Goal: Complete application form

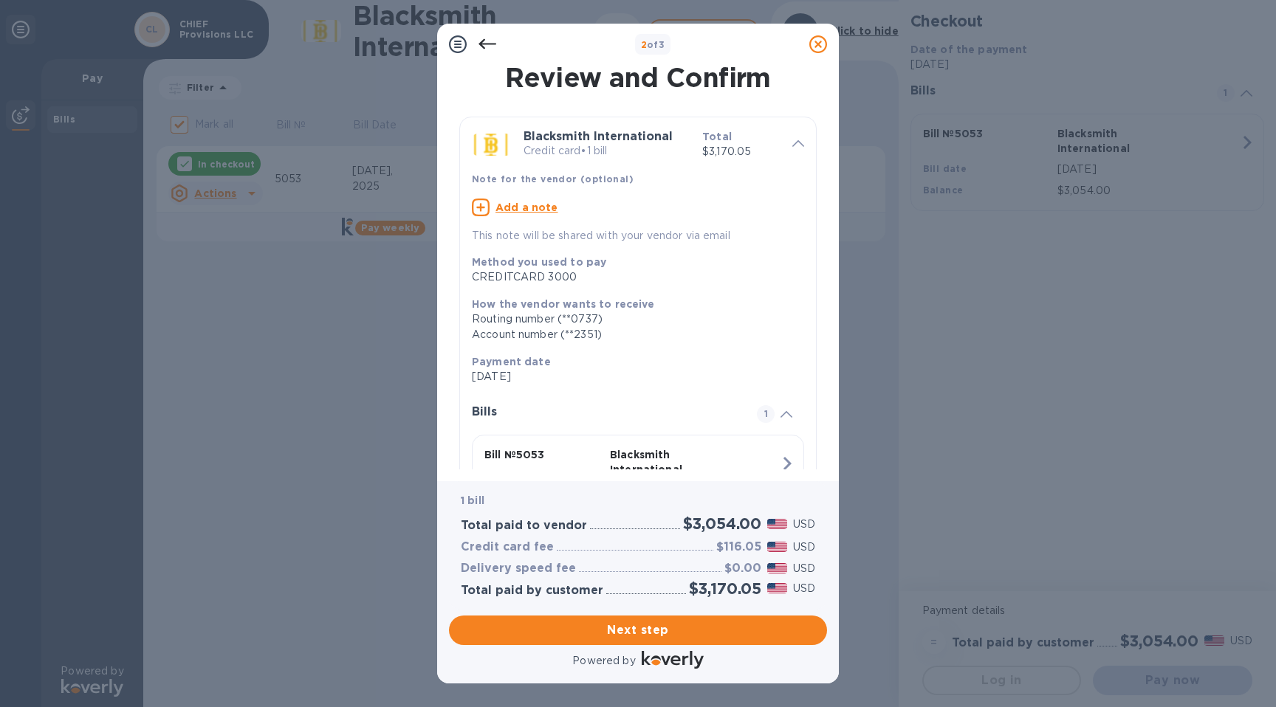
scroll to position [100, 0]
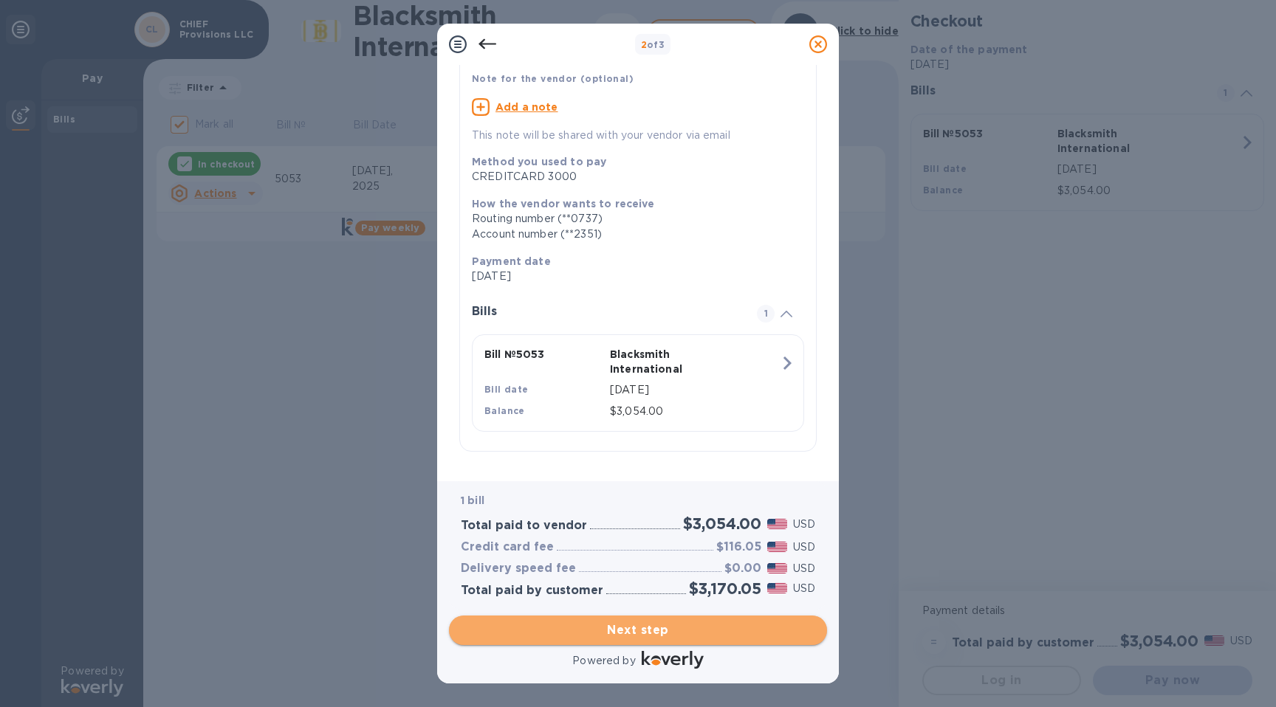
click at [672, 631] on span "Next step" at bounding box center [638, 631] width 354 height 18
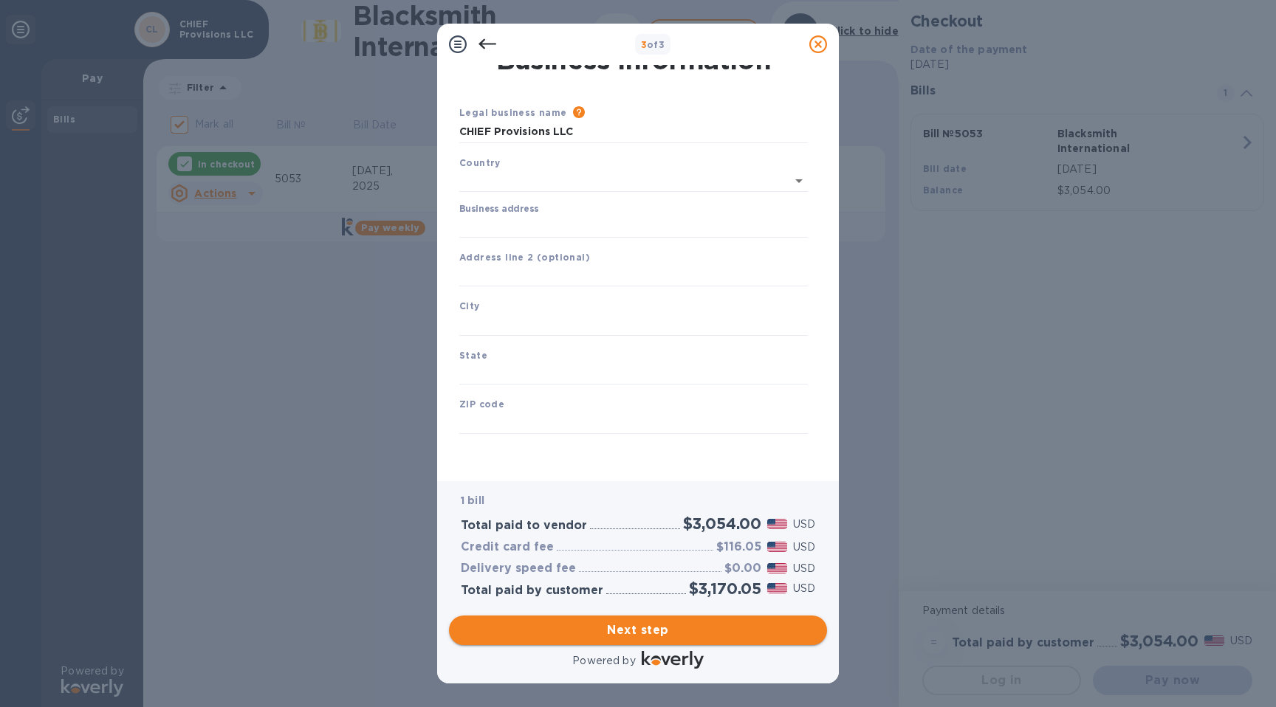
type input "[GEOGRAPHIC_DATA]"
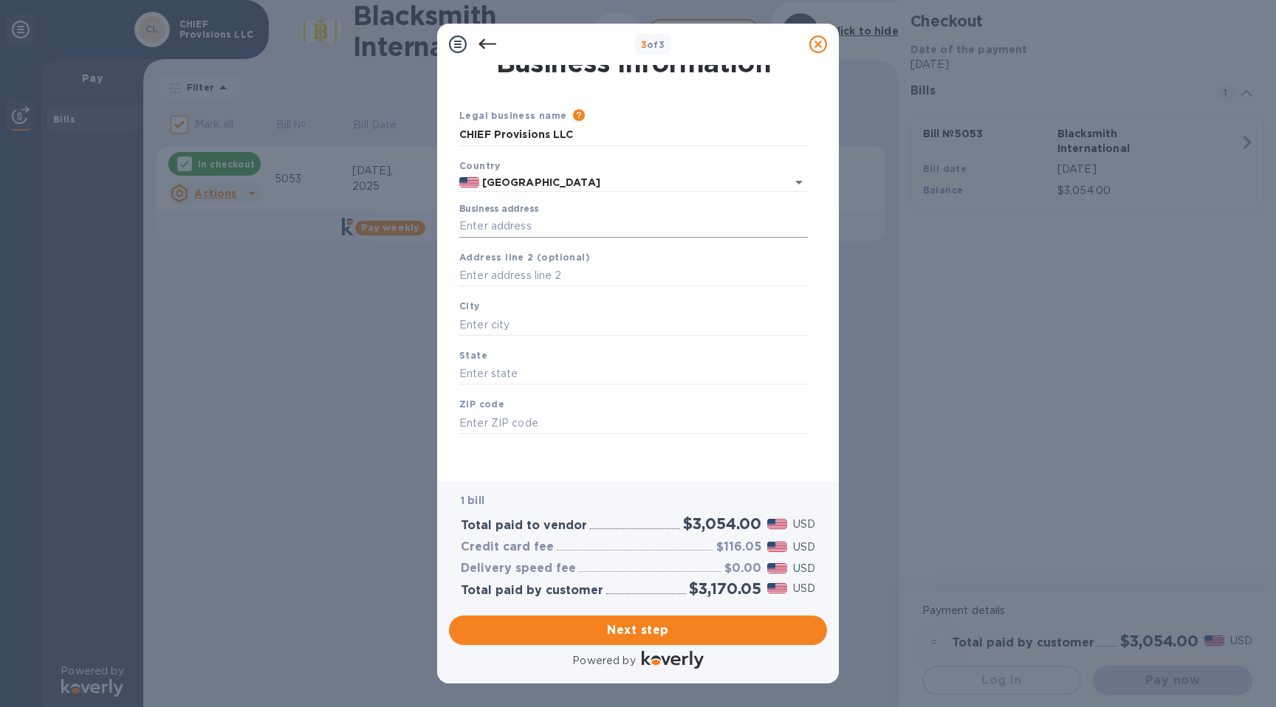
click at [564, 218] on input "Business address" at bounding box center [633, 227] width 349 height 22
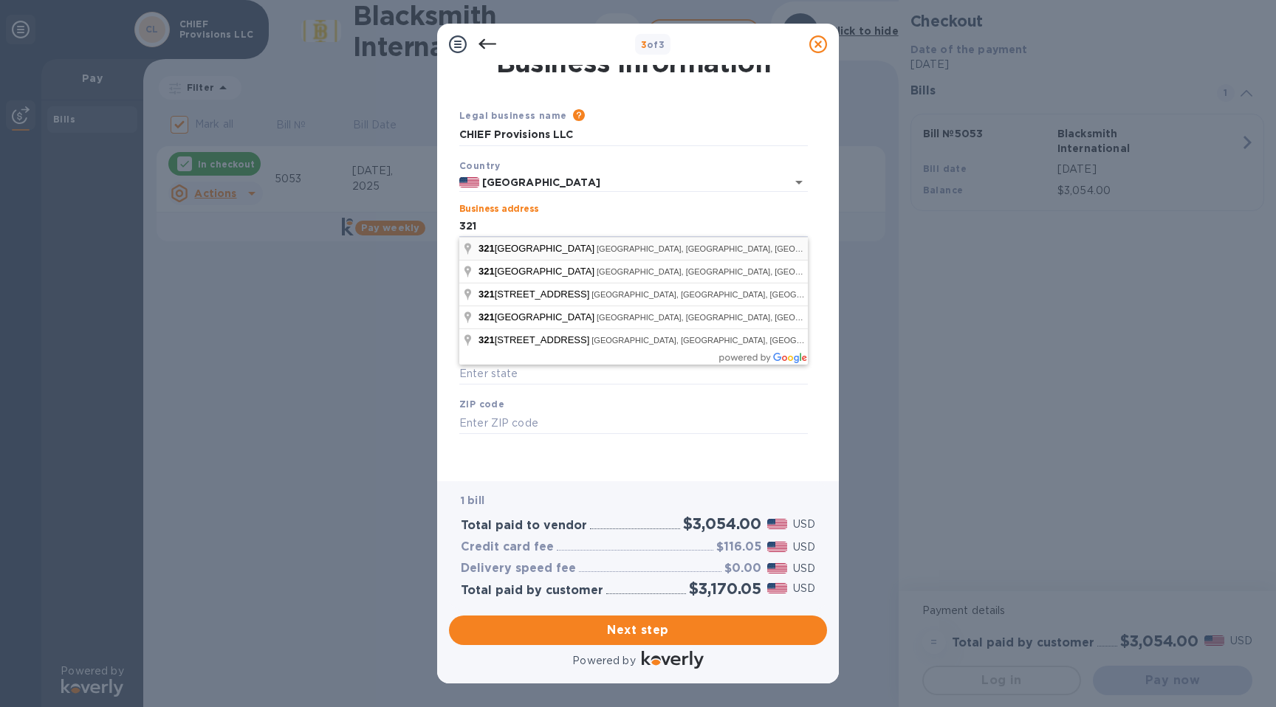
type input "[STREET_ADDRESS]"
click at [679, 199] on div "Business address [STREET_ADDRESS]" at bounding box center [633, 221] width 360 height 46
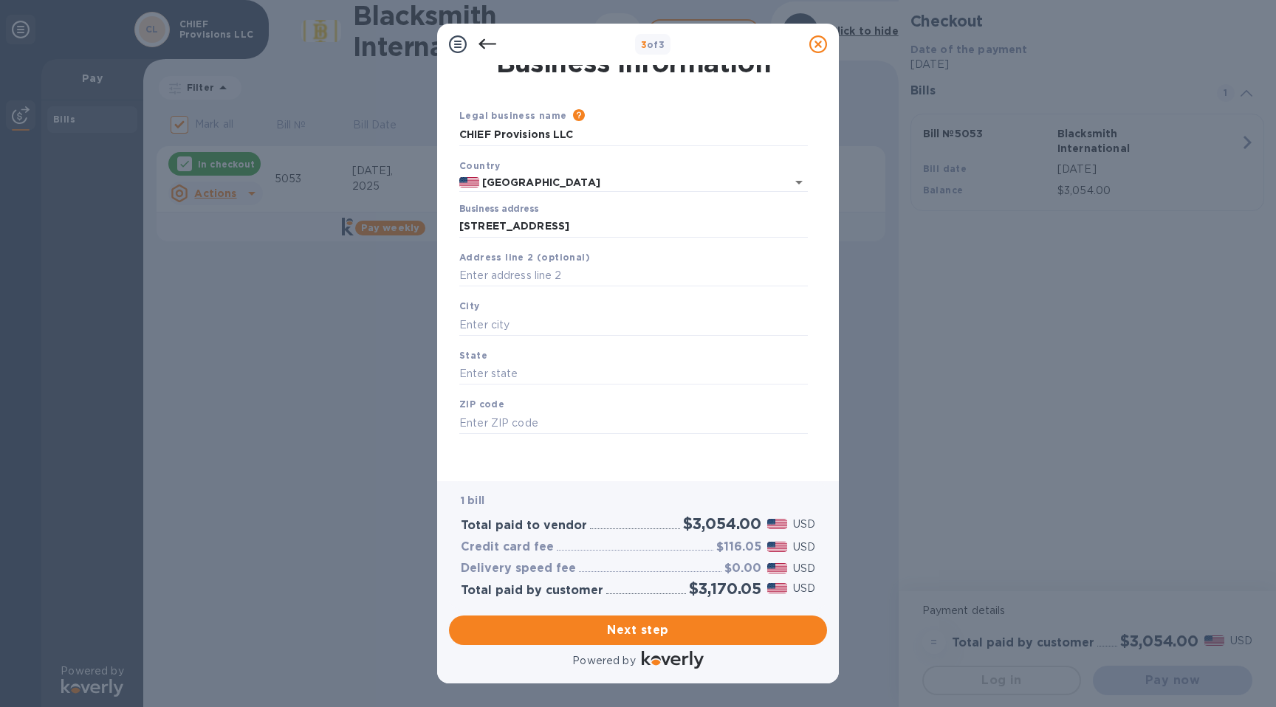
click at [599, 336] on div "City" at bounding box center [633, 316] width 360 height 49
click at [605, 324] on input "text" at bounding box center [633, 325] width 349 height 22
type input "s"
type input "austin"
type input "[US_STATE]"
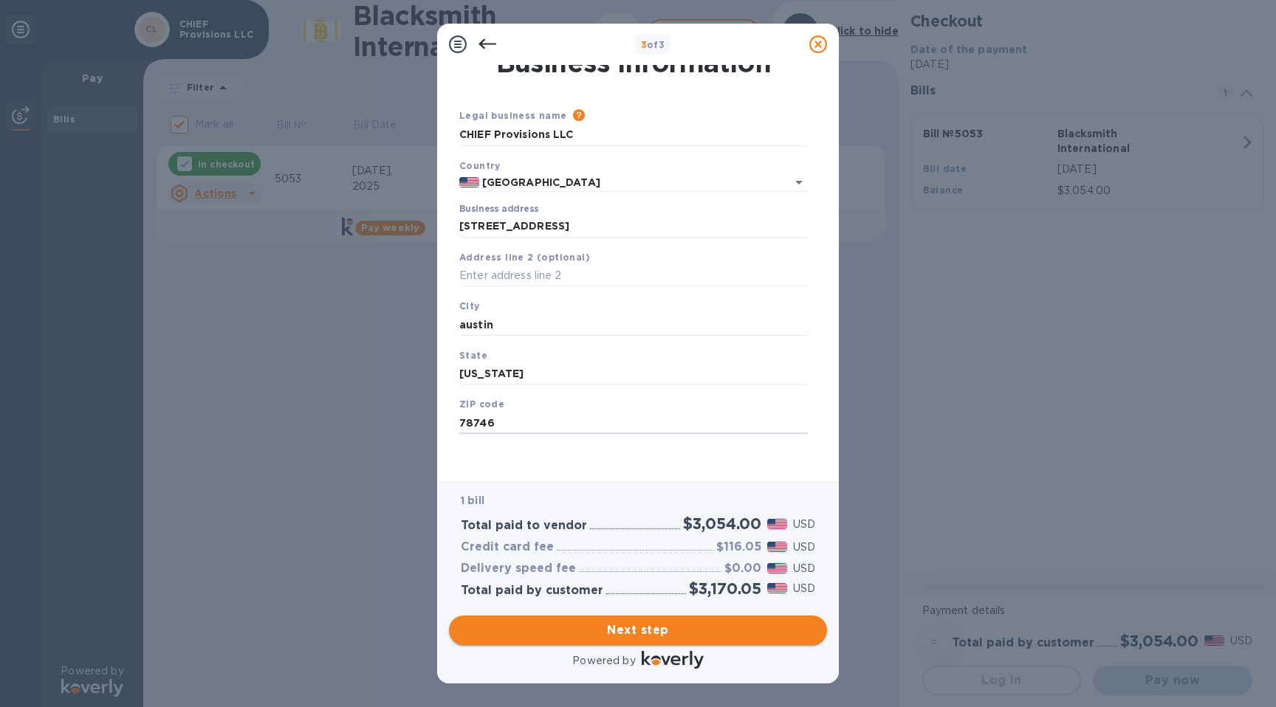
type input "78746"
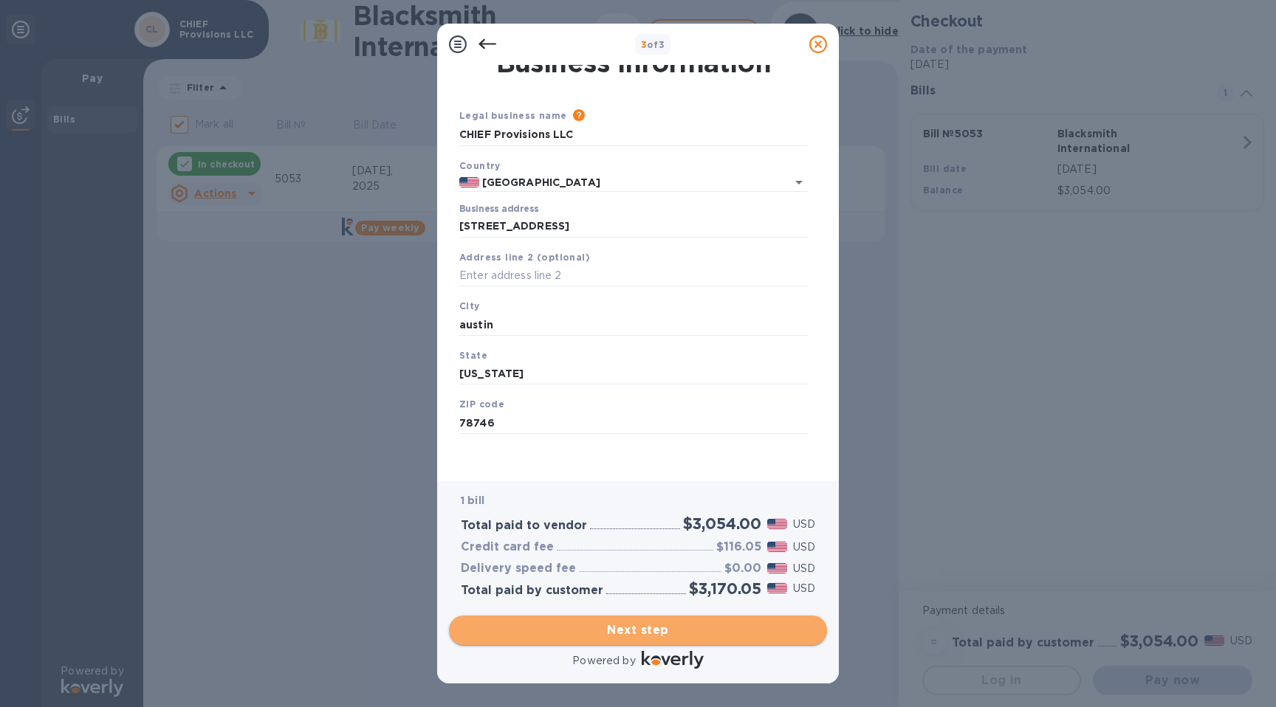
click at [650, 628] on span "Next step" at bounding box center [638, 631] width 354 height 18
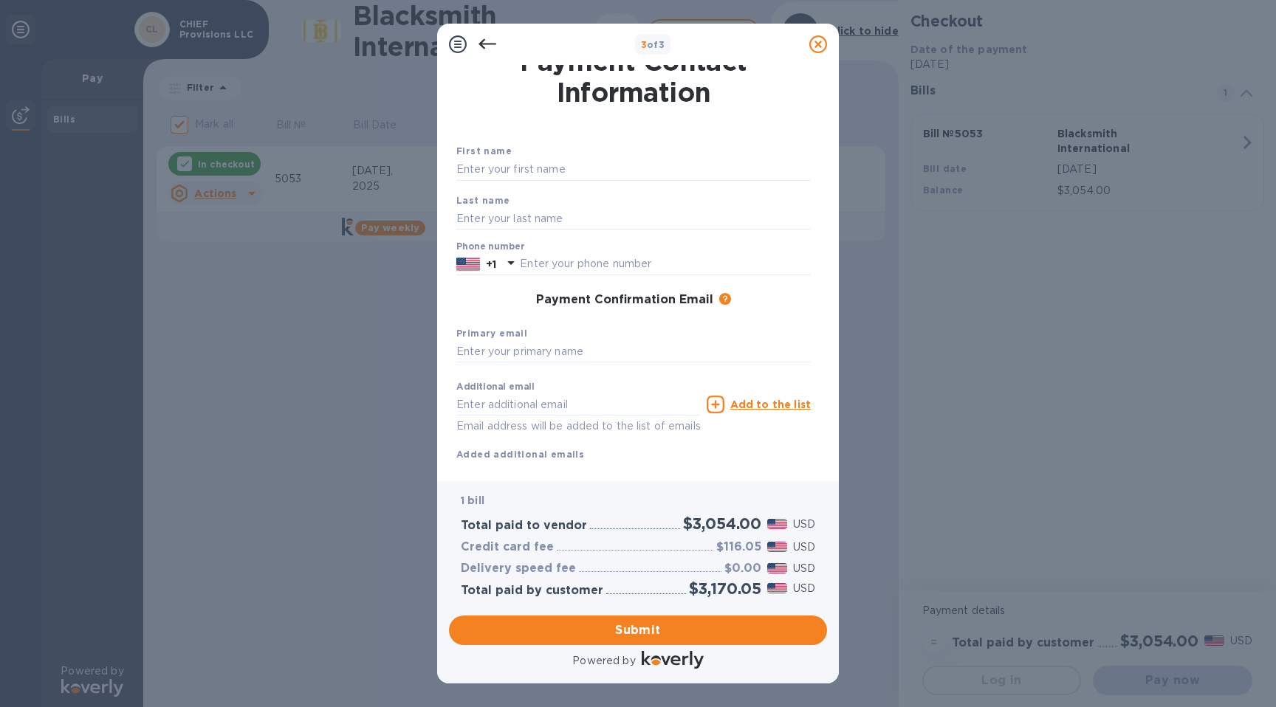
click at [633, 156] on div "First name" at bounding box center [633, 161] width 366 height 49
click at [600, 174] on input "text" at bounding box center [633, 170] width 354 height 22
type input "[PERSON_NAME]"
click at [571, 259] on input "text" at bounding box center [665, 264] width 291 height 22
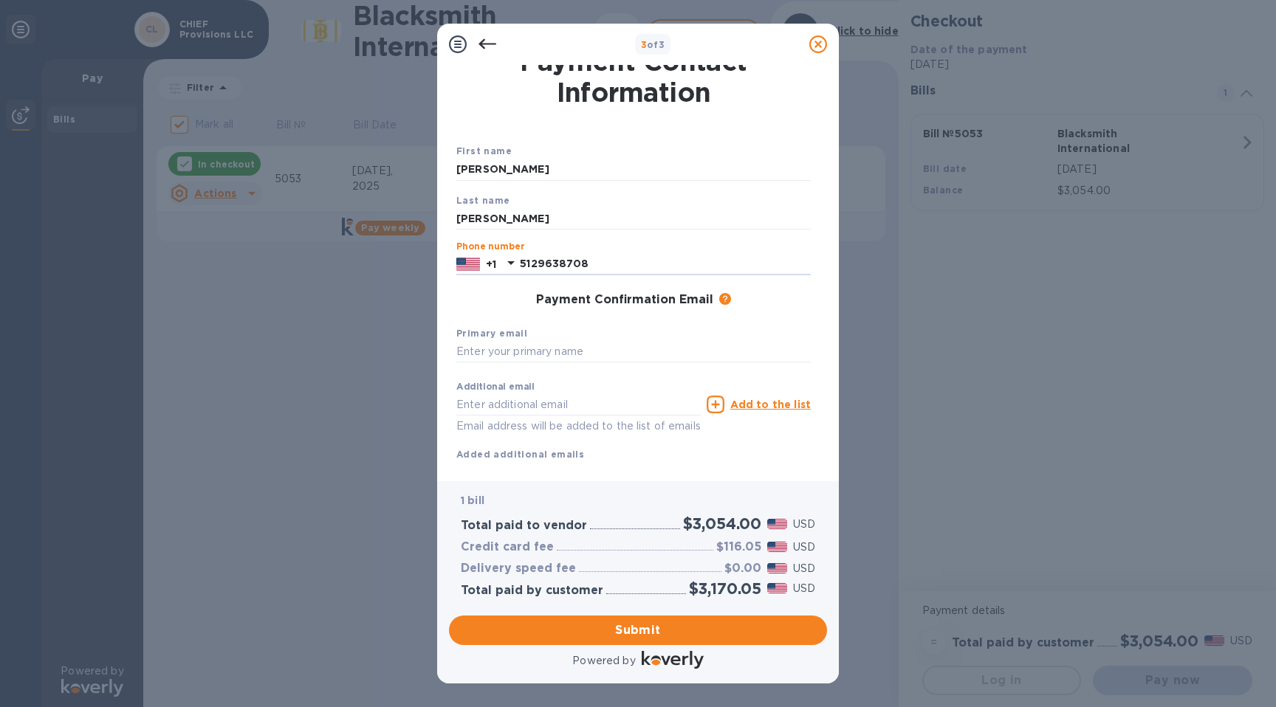
type input "5129638708"
type input "P"
type input "[EMAIL_ADDRESS][DOMAIN_NAME]"
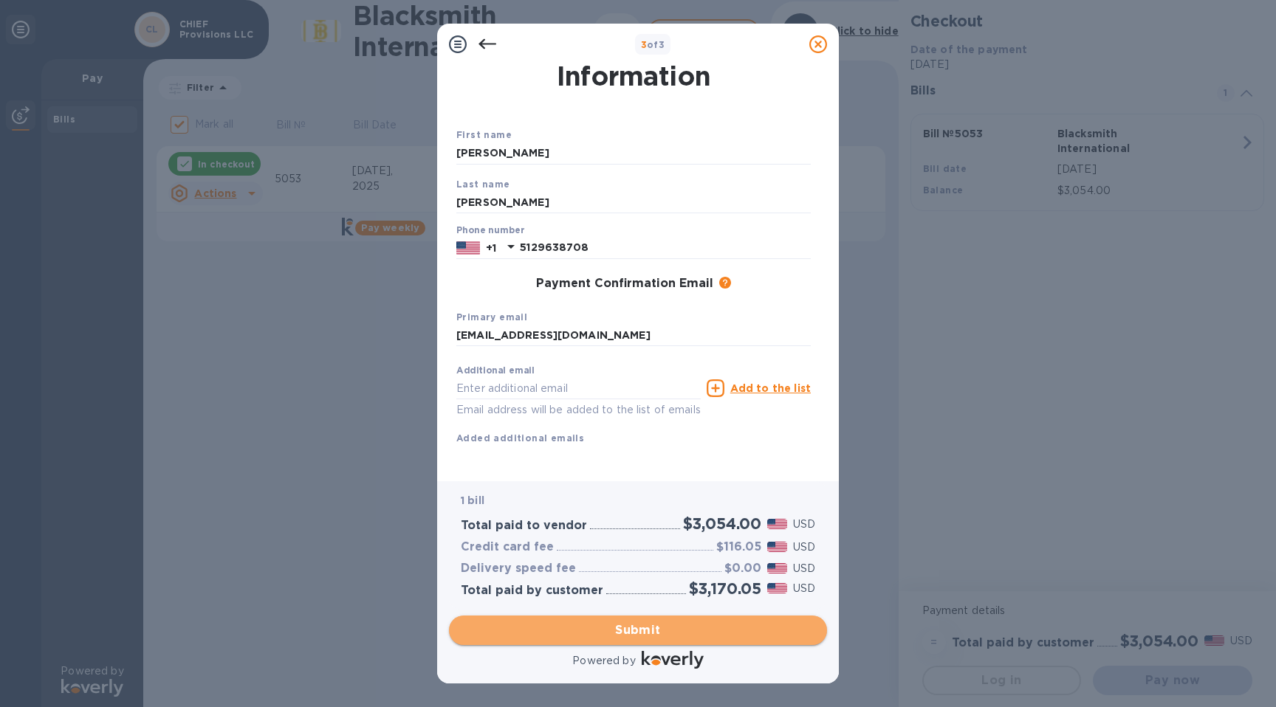
click at [637, 629] on span "Submit" at bounding box center [638, 631] width 354 height 18
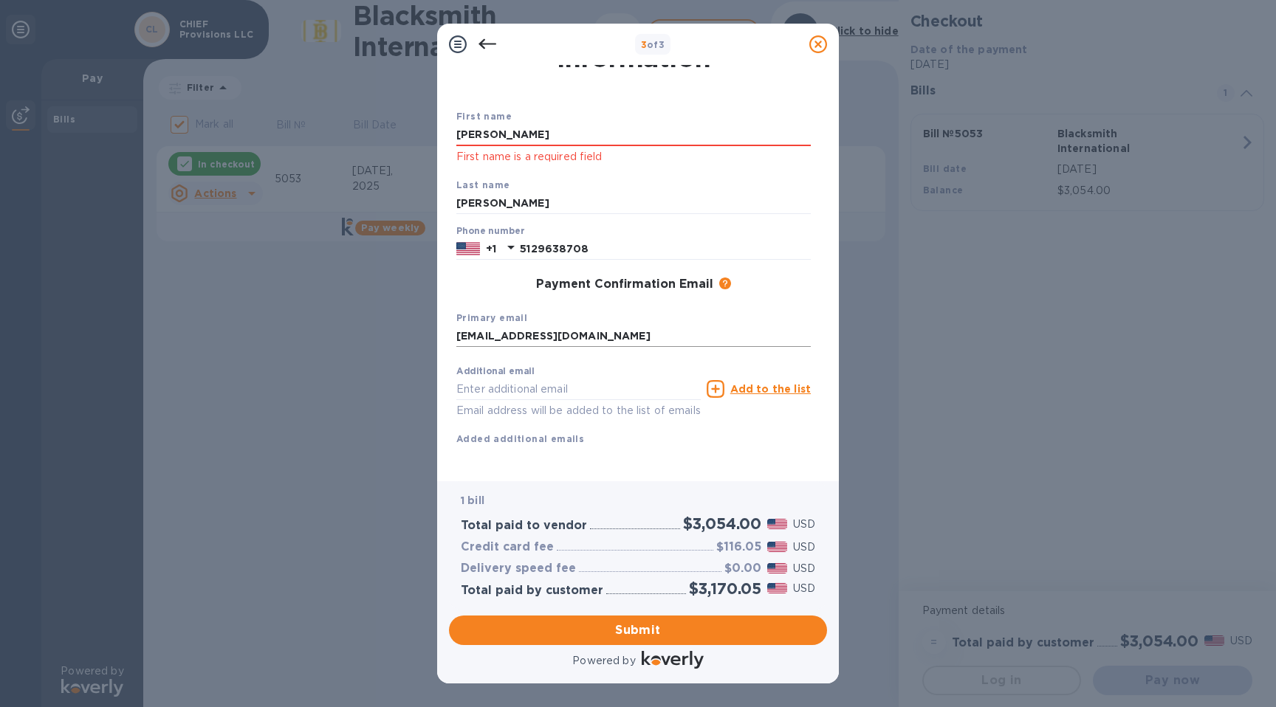
scroll to position [0, 0]
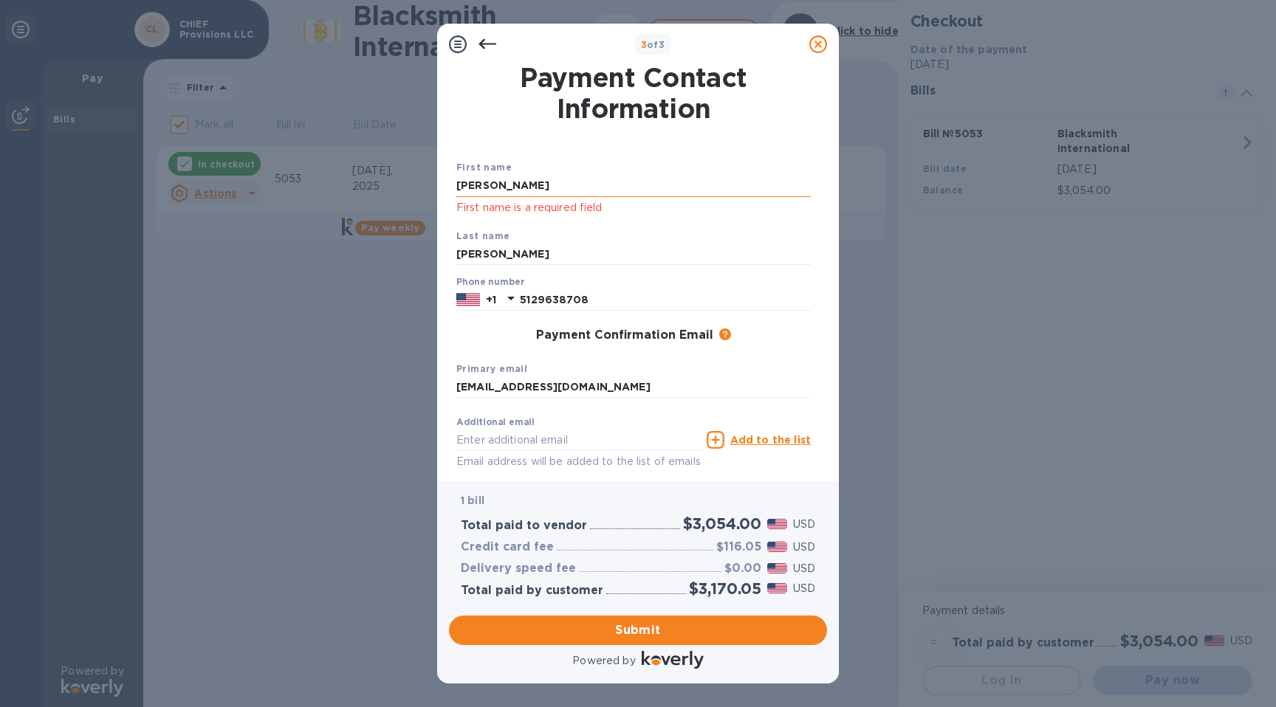
click at [552, 185] on input "[PERSON_NAME]" at bounding box center [633, 186] width 354 height 22
type input "[PERSON_NAME]"
click at [500, 248] on input "[PERSON_NAME]" at bounding box center [633, 255] width 354 height 22
type input "[PERSON_NAME]"
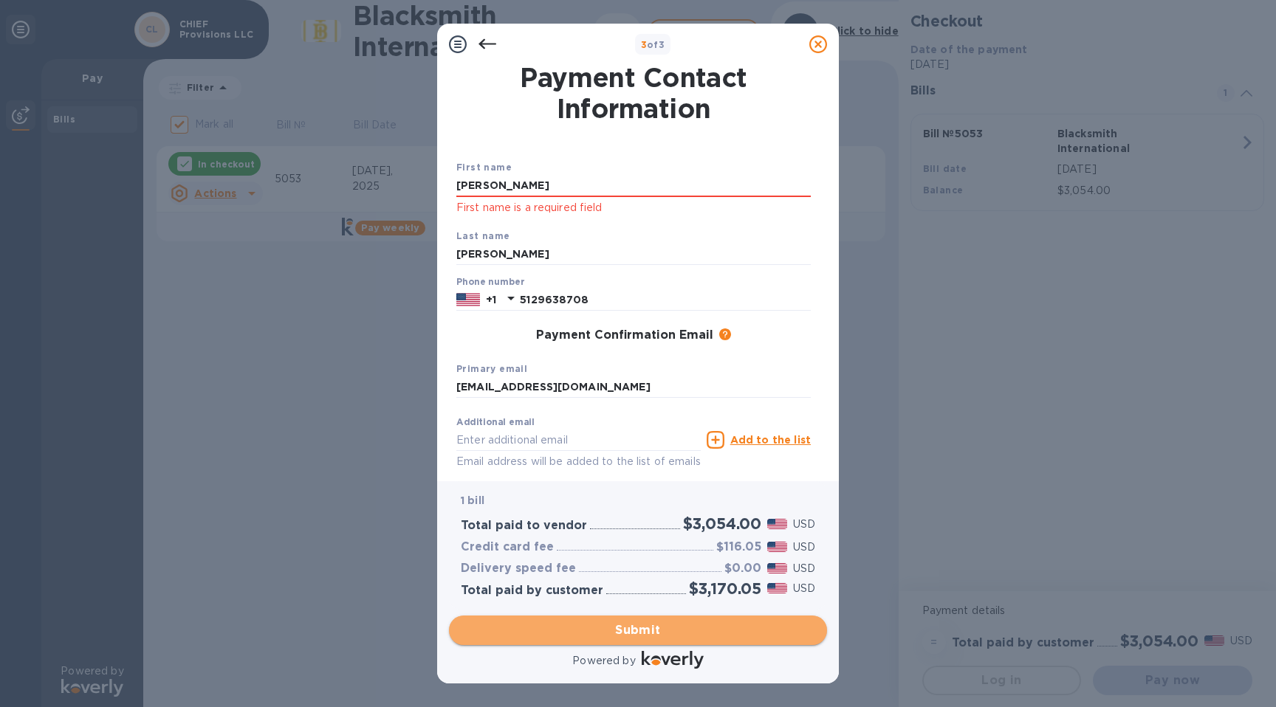
click at [637, 634] on span "Submit" at bounding box center [638, 631] width 354 height 18
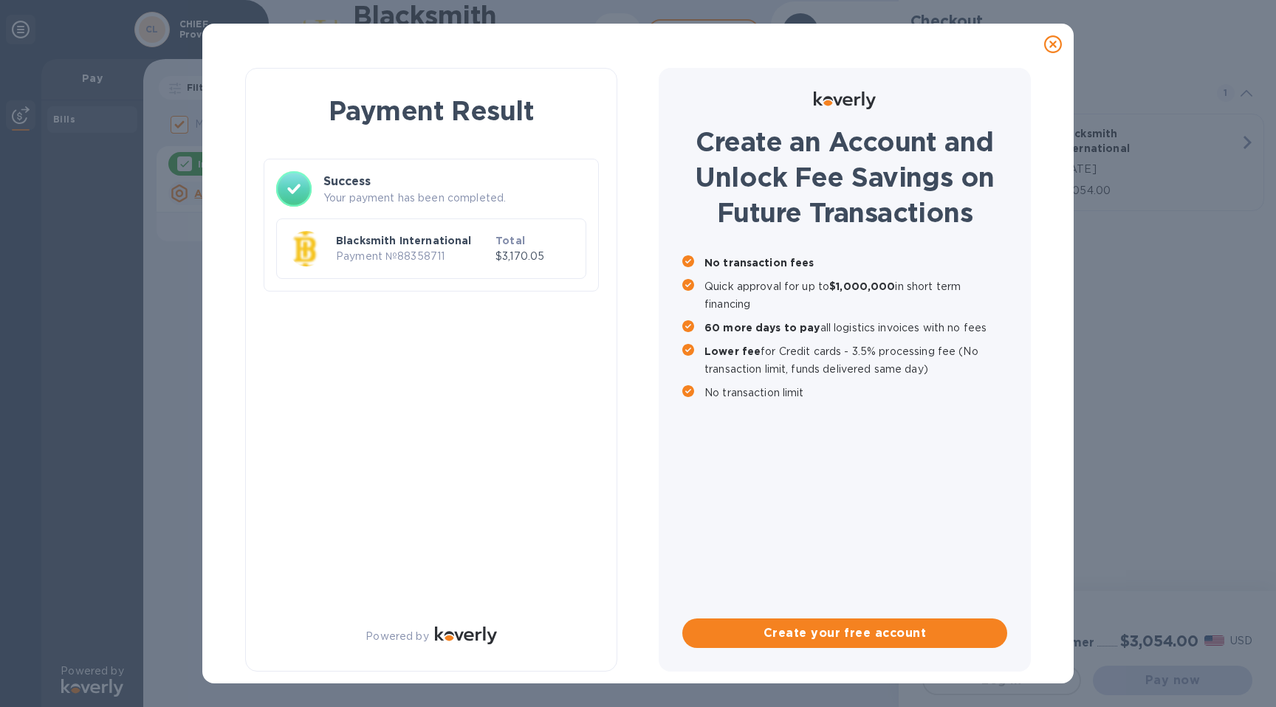
checkbox input "false"
click at [1057, 40] on icon at bounding box center [1053, 44] width 18 height 18
